Goal: Task Accomplishment & Management: Use online tool/utility

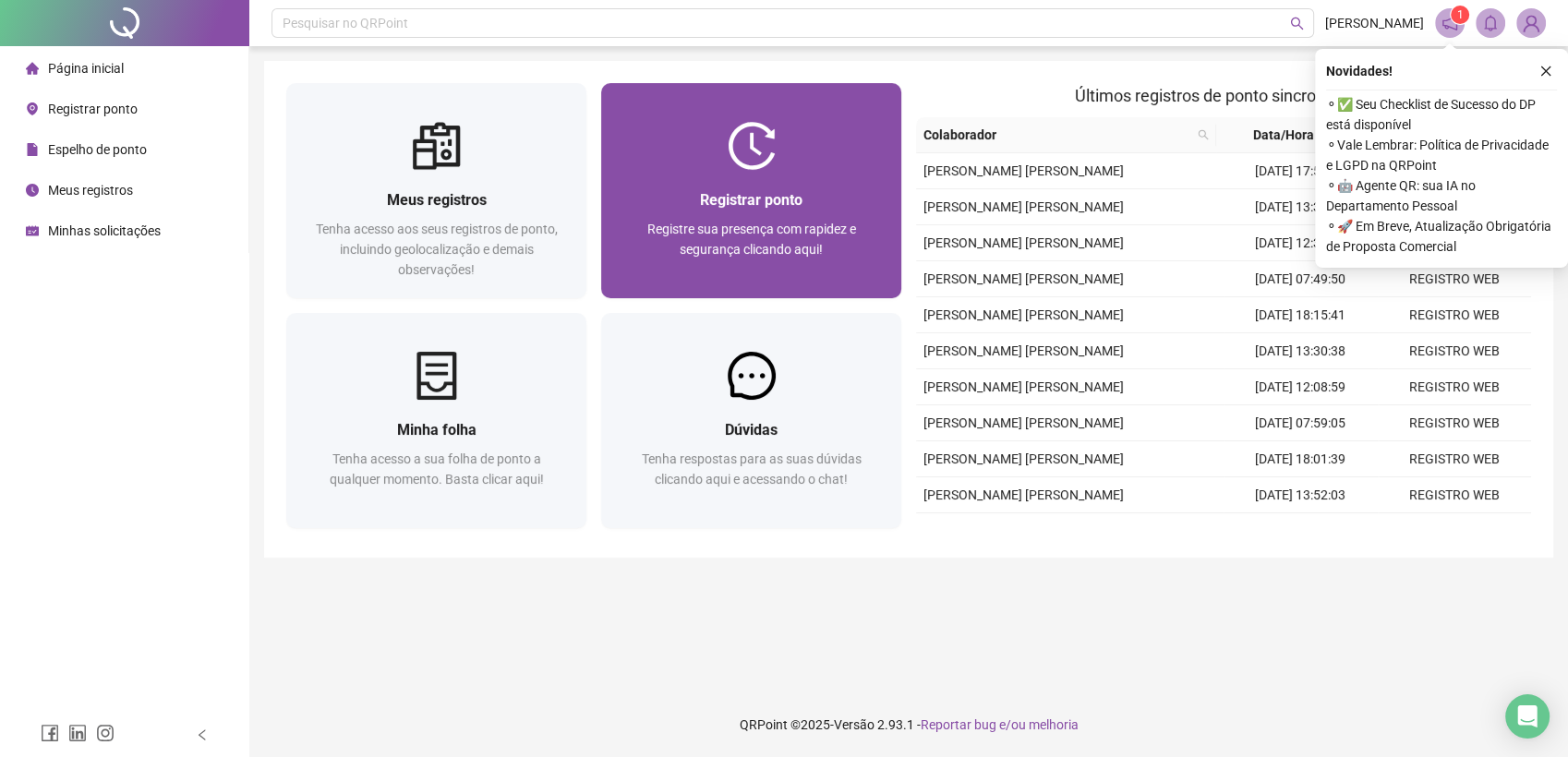
click at [699, 167] on div at bounding box center [751, 145] width 300 height 48
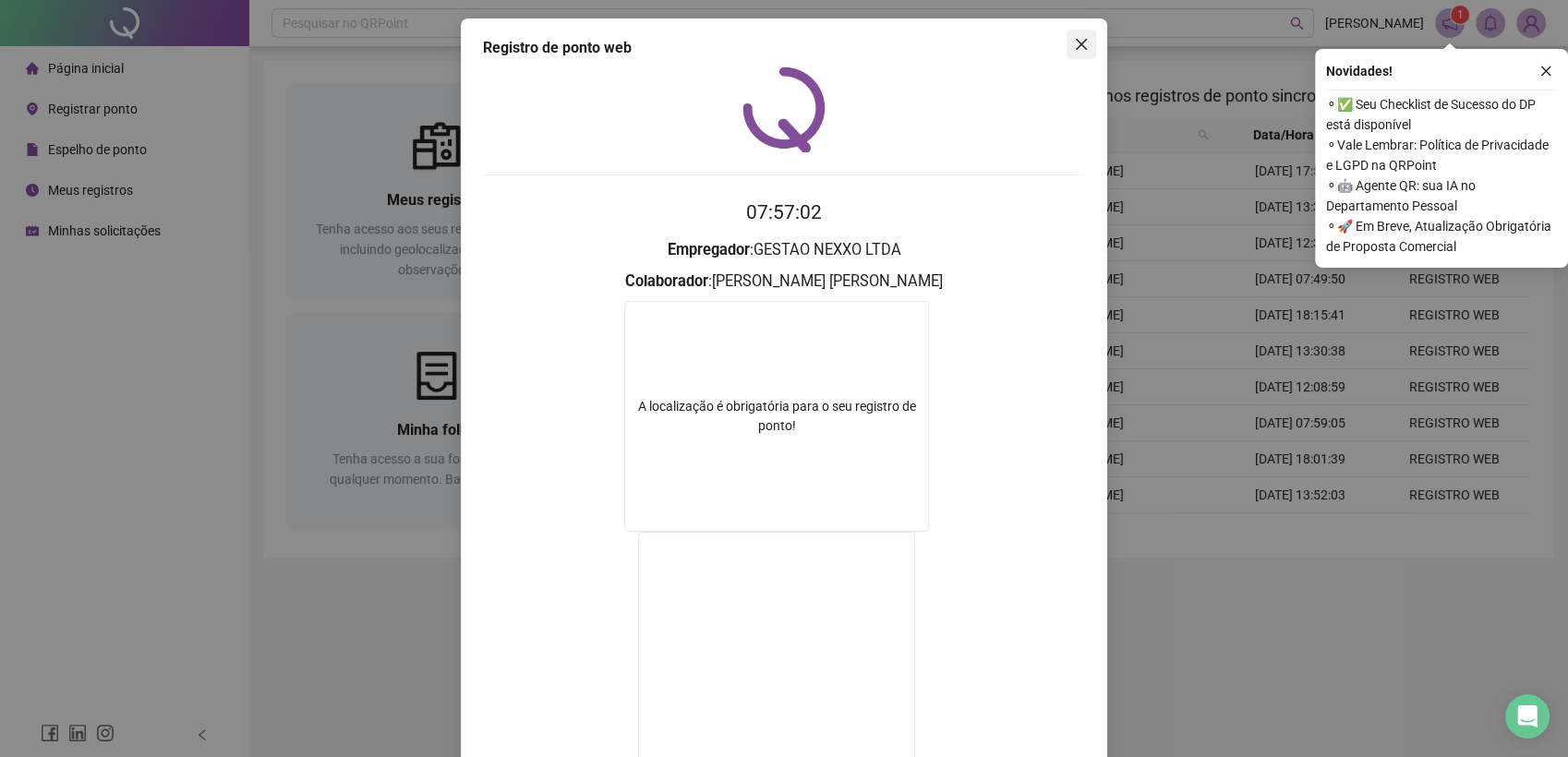
click at [1078, 43] on icon "close" at bounding box center [1080, 44] width 15 height 15
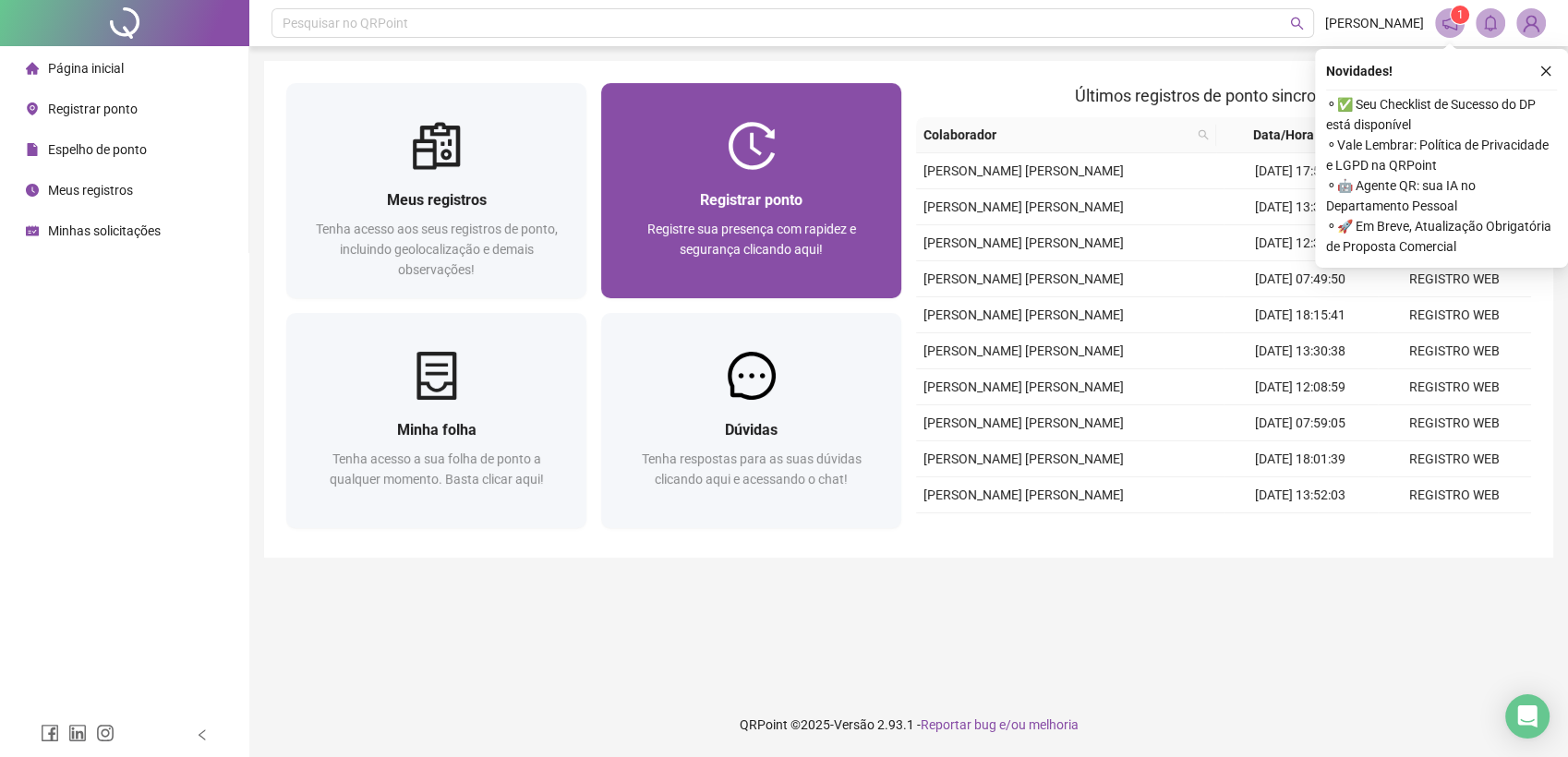
click at [807, 231] on span "Registre sua presença com rapidez e segurança clicando aqui!" at bounding box center [752, 239] width 209 height 35
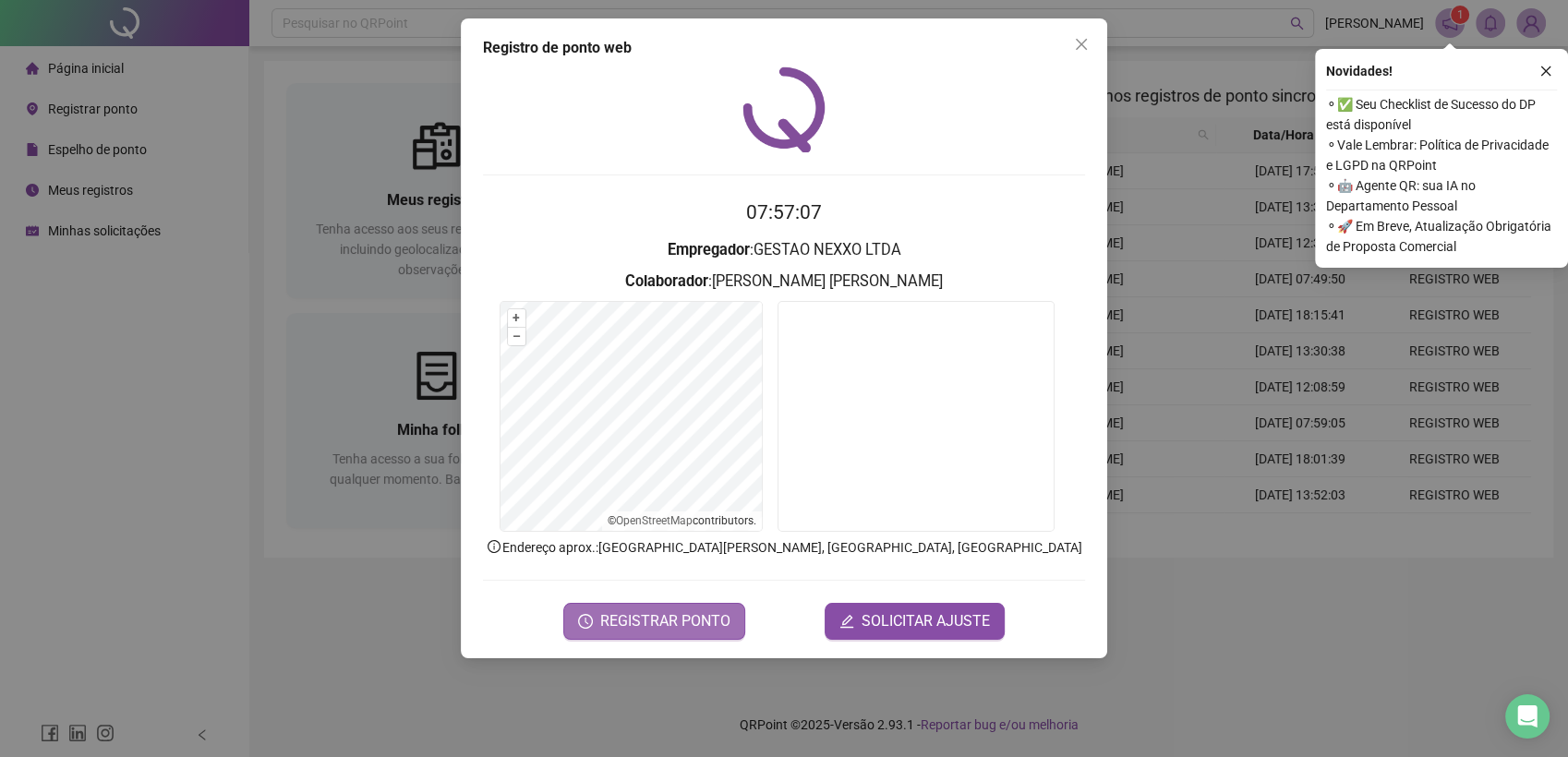
click at [648, 611] on span "REGISTRAR PONTO" at bounding box center [665, 621] width 131 height 22
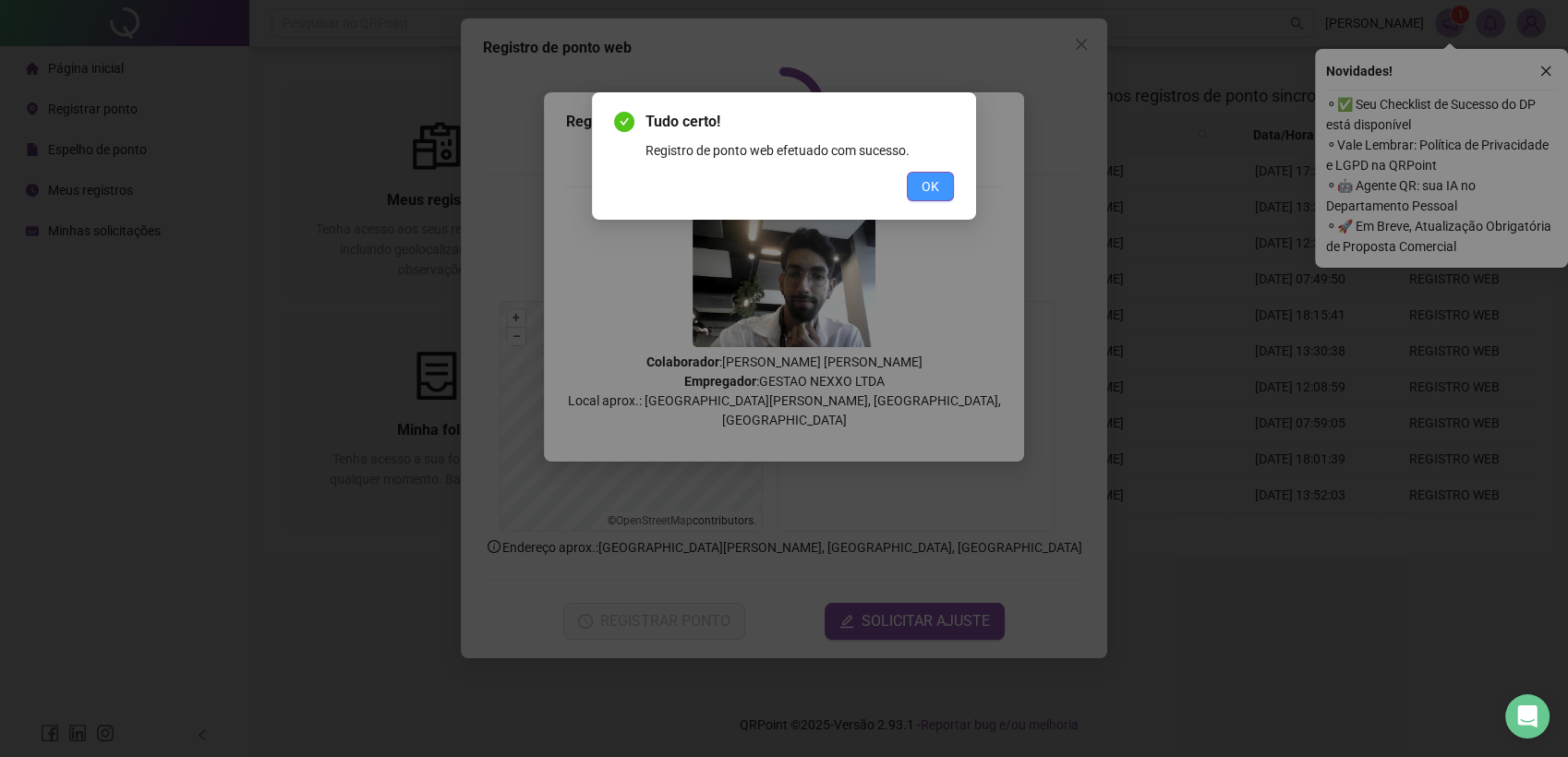
click at [936, 180] on span "OK" at bounding box center [930, 186] width 18 height 20
